Goal: Information Seeking & Learning: Learn about a topic

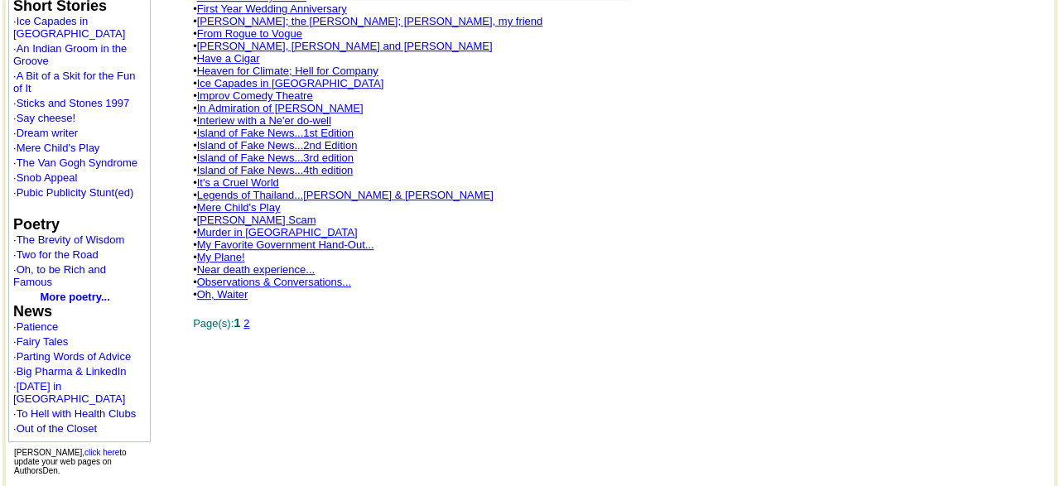
scroll to position [774, 0]
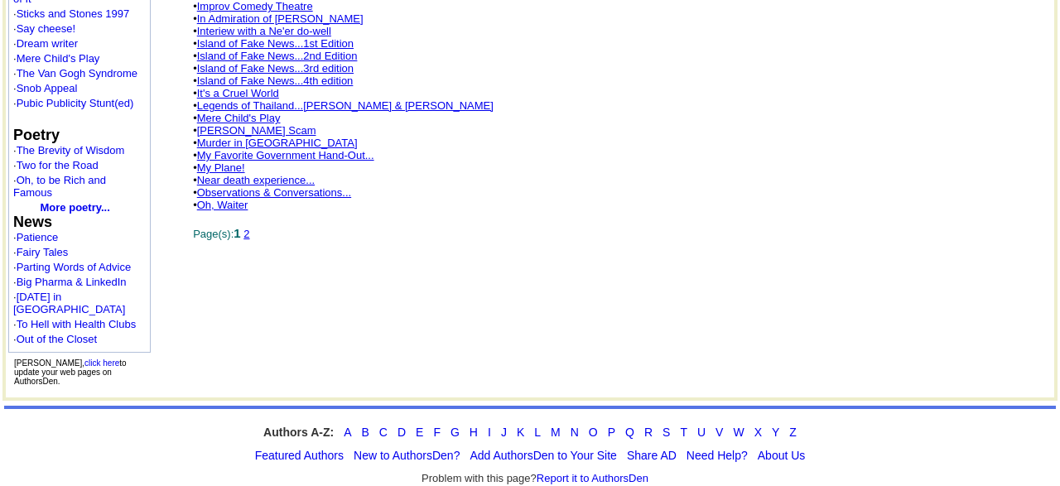
click at [249, 239] on link "2" at bounding box center [247, 234] width 6 height 12
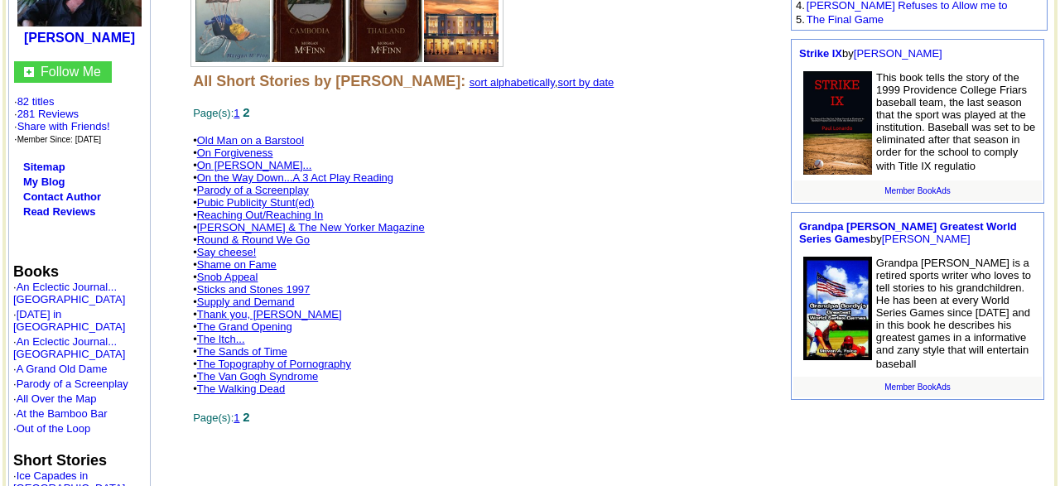
scroll to position [688, 0]
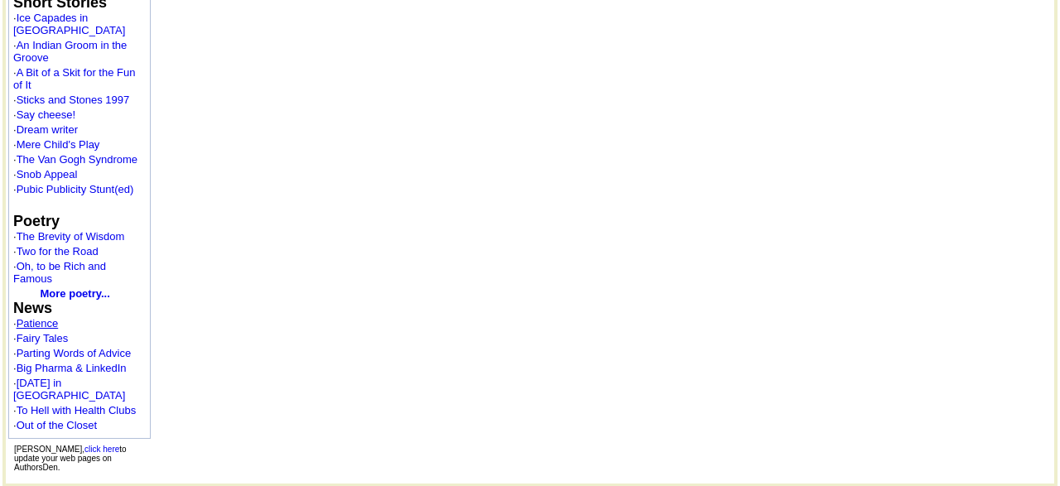
click at [52, 317] on link "Patience" at bounding box center [38, 323] width 42 height 12
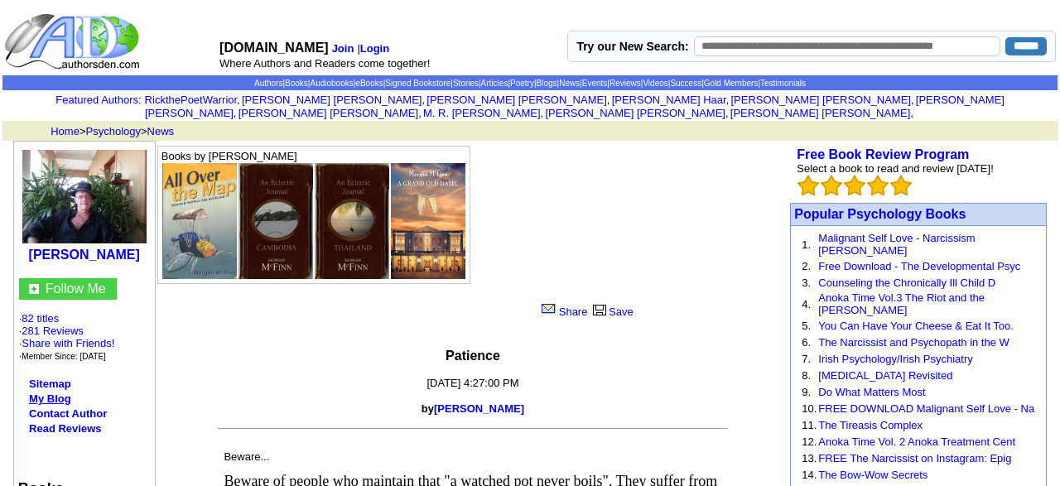
click at [61, 393] on link "My Blog" at bounding box center [50, 399] width 42 height 12
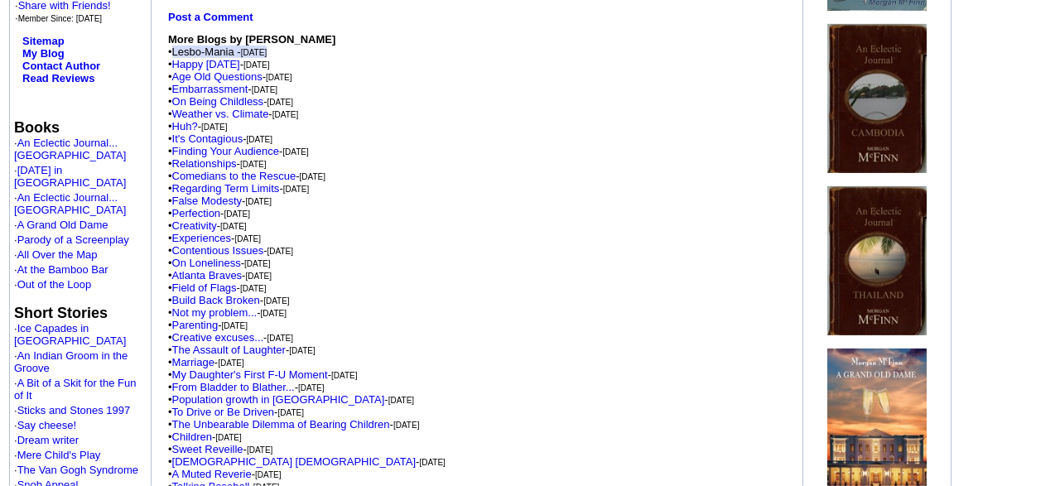
scroll to position [457, 0]
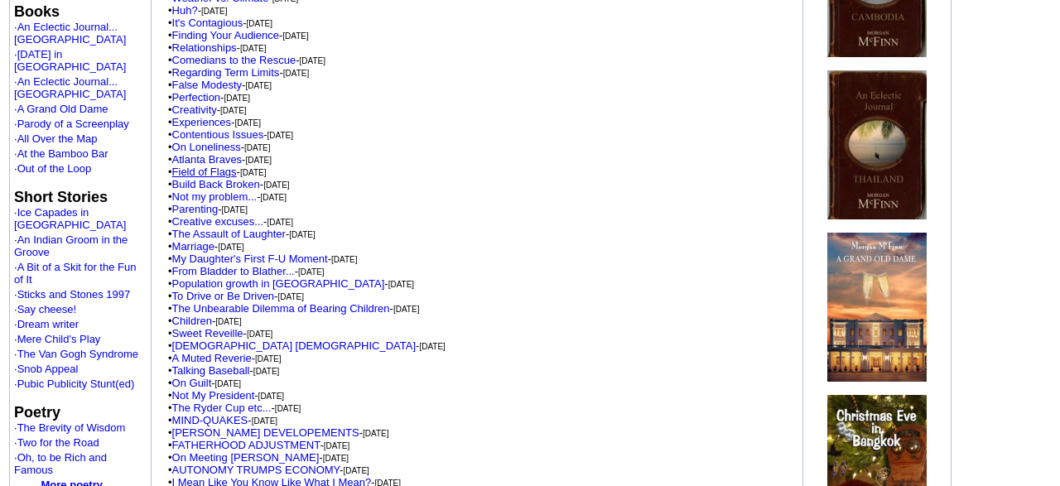
click at [226, 171] on link "Field of Flags" at bounding box center [204, 172] width 65 height 12
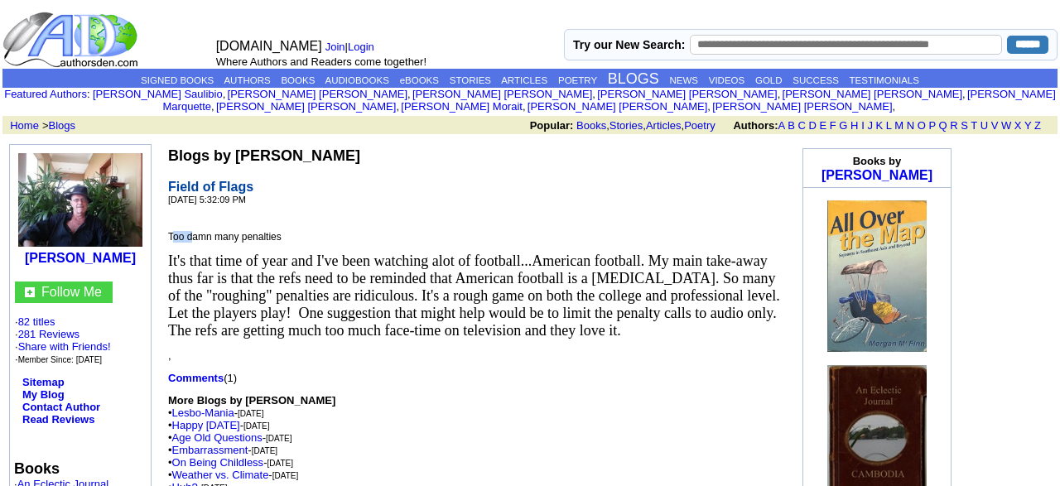
drag, startPoint x: 171, startPoint y: 224, endPoint x: 199, endPoint y: 234, distance: 29.4
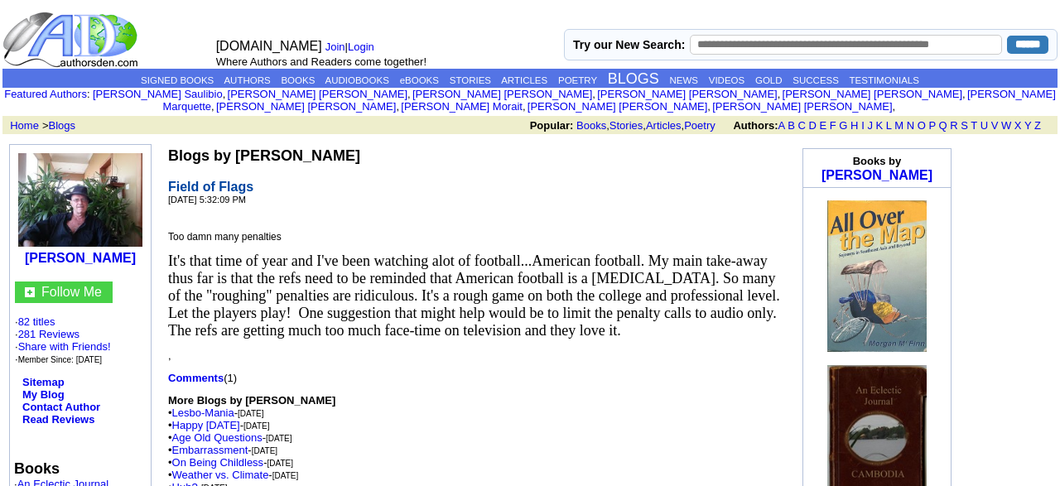
click at [171, 231] on span "Too damn many penalties" at bounding box center [224, 237] width 113 height 12
click at [170, 231] on span "Too damn many penalties" at bounding box center [224, 237] width 113 height 12
click at [191, 231] on span "Too damn many penalties" at bounding box center [224, 237] width 113 height 12
drag, startPoint x: 168, startPoint y: 224, endPoint x: 648, endPoint y: 322, distance: 489.7
click at [648, 322] on span "10/16/2021 5:32:09 PM Too damn many penalties It's that time of year and I've b…" at bounding box center [475, 425] width 614 height 460
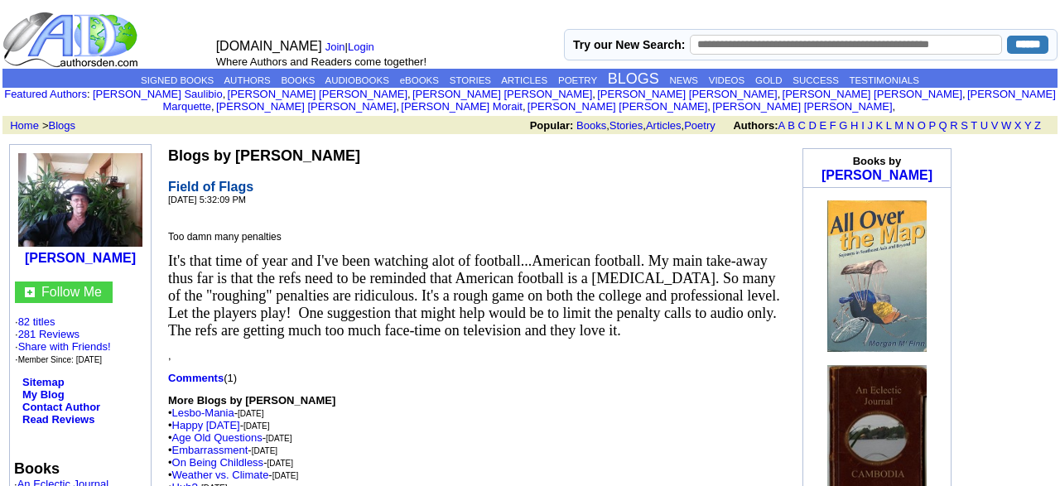
copy span "Too damn many penalties It's that time of year and I've been watching alot of f…"
drag, startPoint x: 162, startPoint y: 233, endPoint x: 636, endPoint y: 331, distance: 484.7
copy span "Too damn many penalties It's that time of year and I've been watching alot of f…"
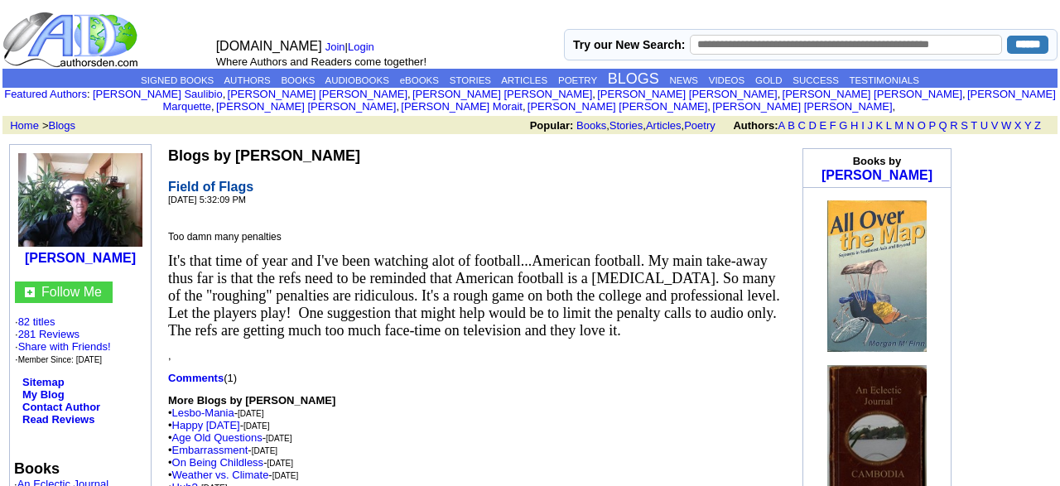
click at [173, 231] on span "Too damn many penalties" at bounding box center [224, 237] width 113 height 12
drag, startPoint x: 168, startPoint y: 226, endPoint x: 647, endPoint y: 328, distance: 489.6
click at [647, 328] on span "10/16/2021 5:32:09 PM Too damn many penalties It's that time of year and I've b…" at bounding box center [475, 425] width 614 height 460
copy span "Too damn many penalties It's that time of year and I've been watching alot of f…"
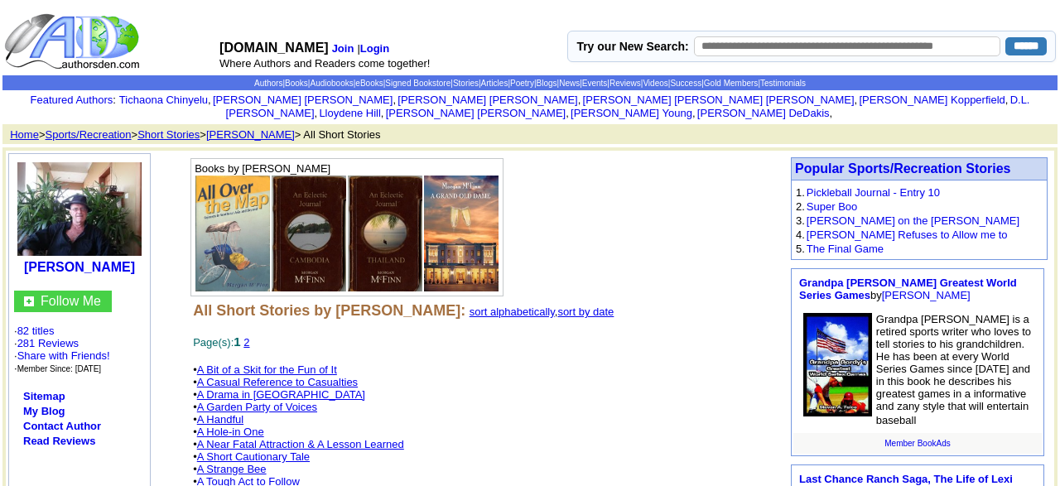
click at [167, 21] on td at bounding box center [107, 41] width 210 height 61
